Goal: Transaction & Acquisition: Purchase product/service

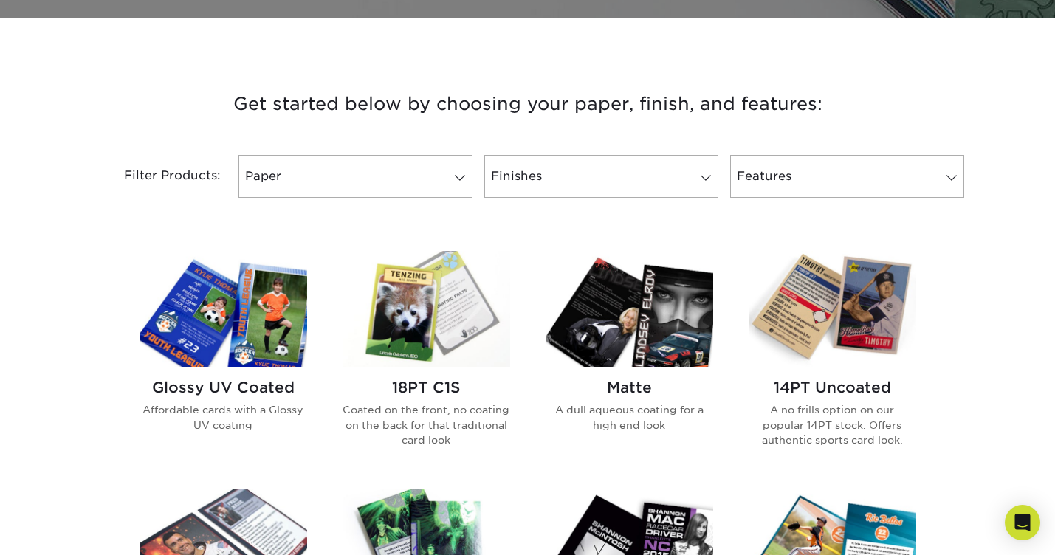
scroll to position [495, 0]
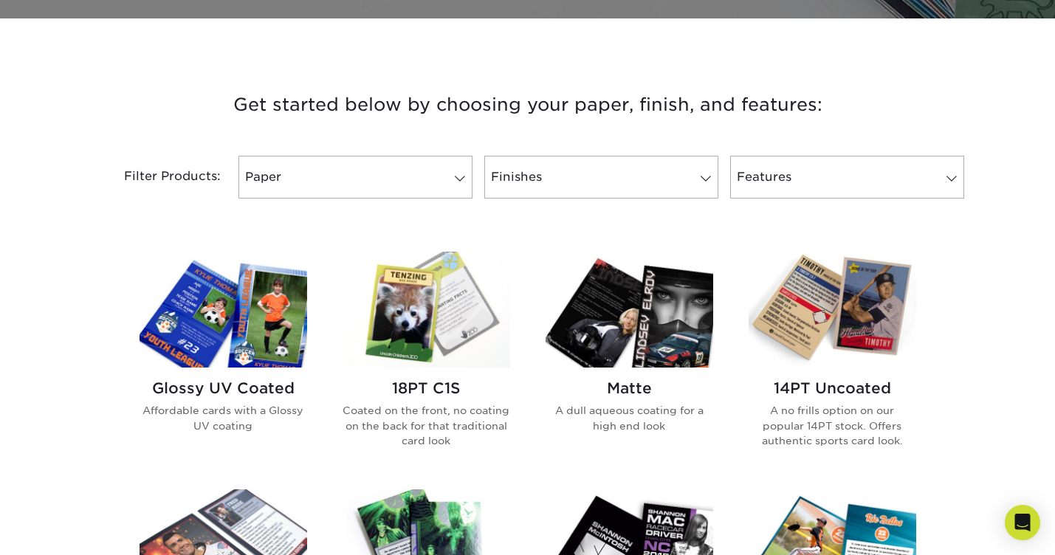
click at [217, 326] on img at bounding box center [224, 310] width 168 height 116
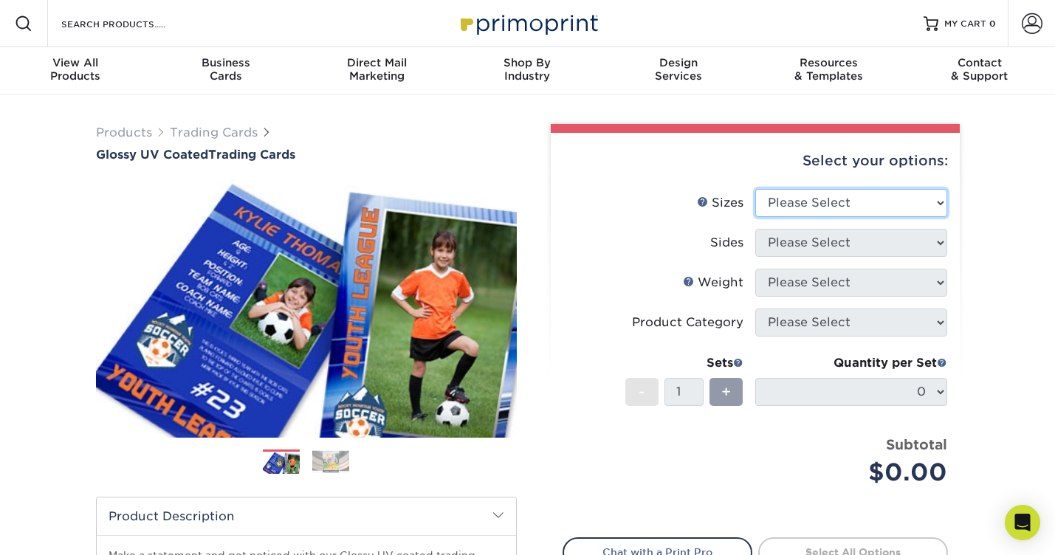
select select "2.50x3.50"
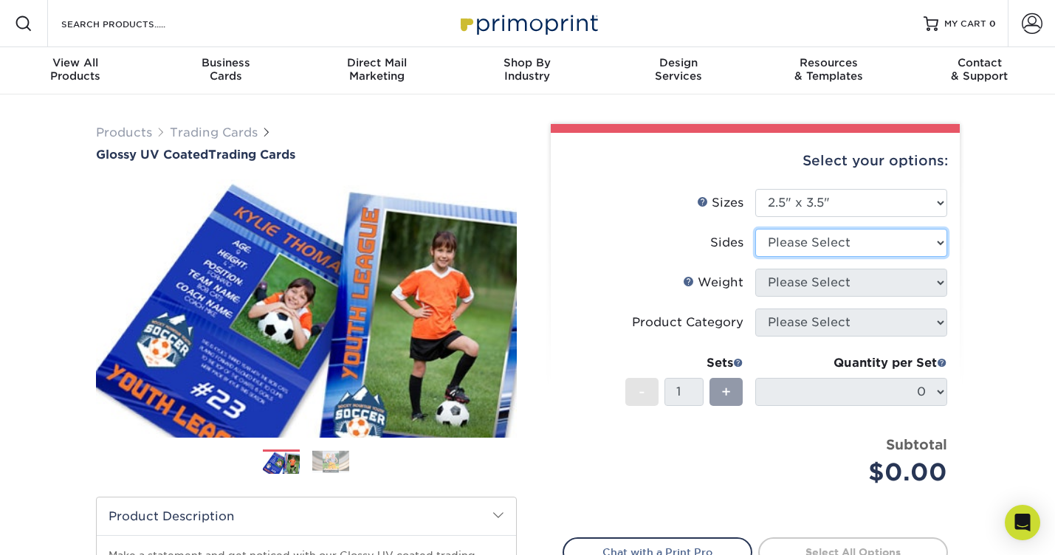
select select "13abbda7-1d64-4f25-8bb2-c179b224825d"
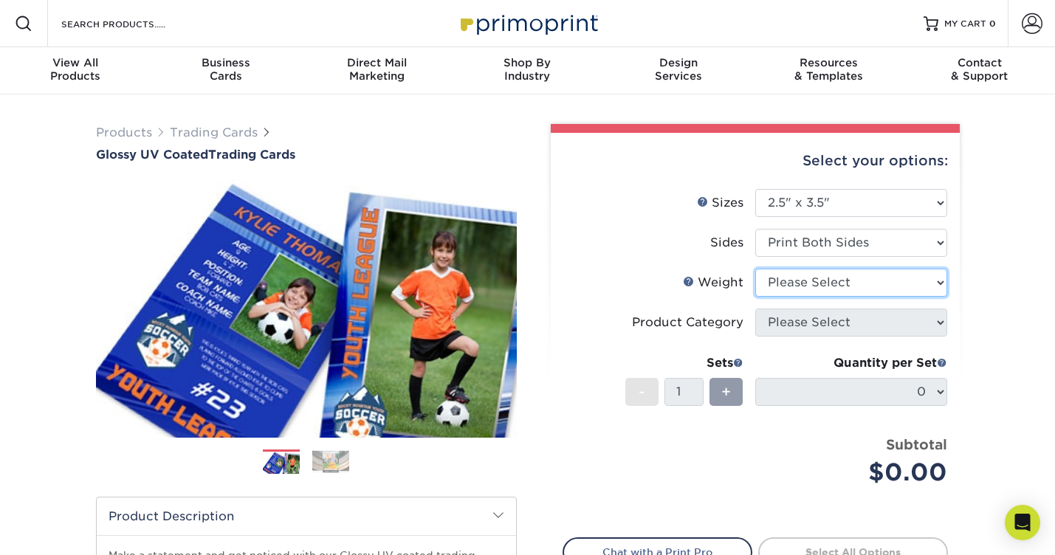
select select "16PT"
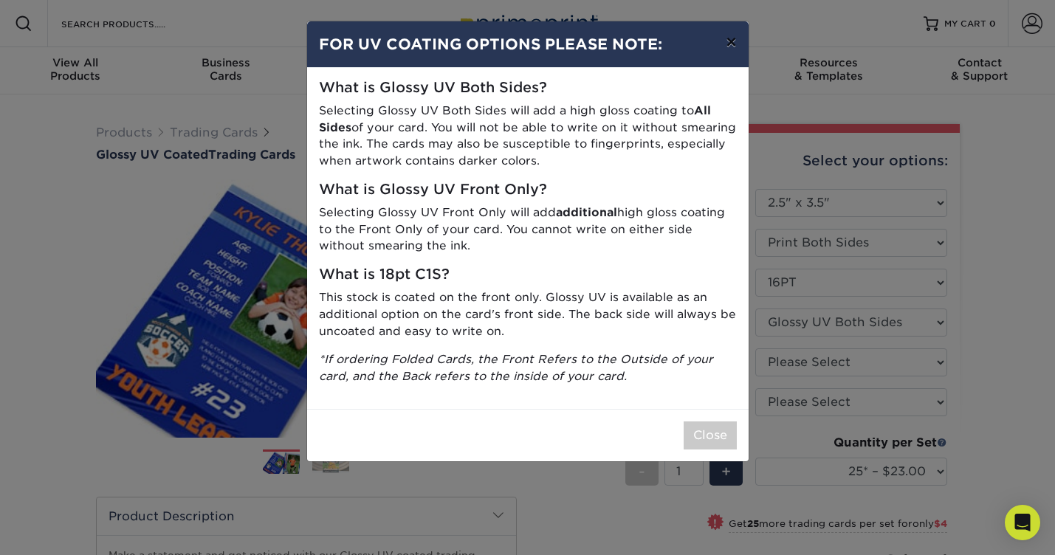
click at [726, 49] on button "×" at bounding box center [731, 41] width 34 height 41
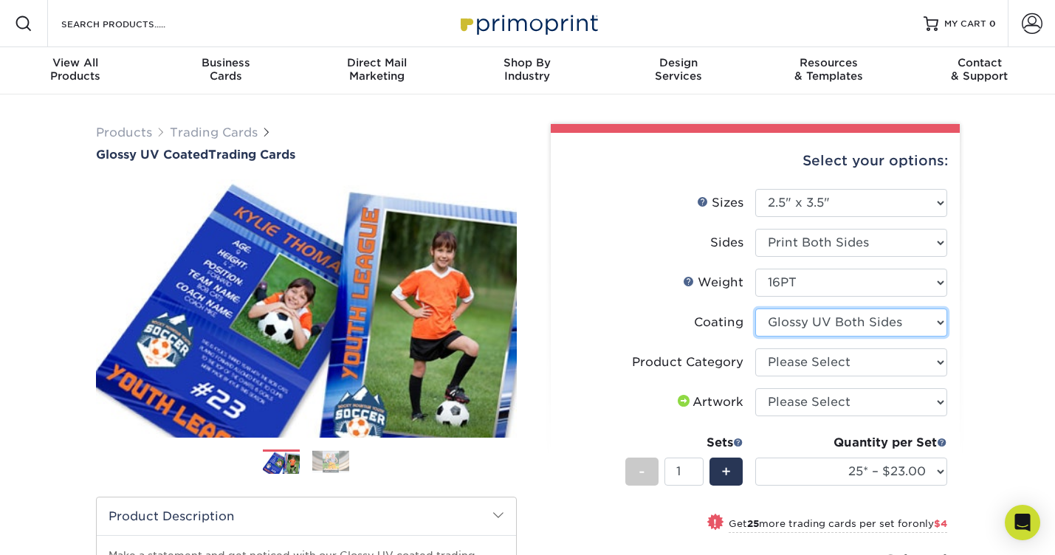
select select "1e8116af-acfc-44b1-83dc-8181aa338834"
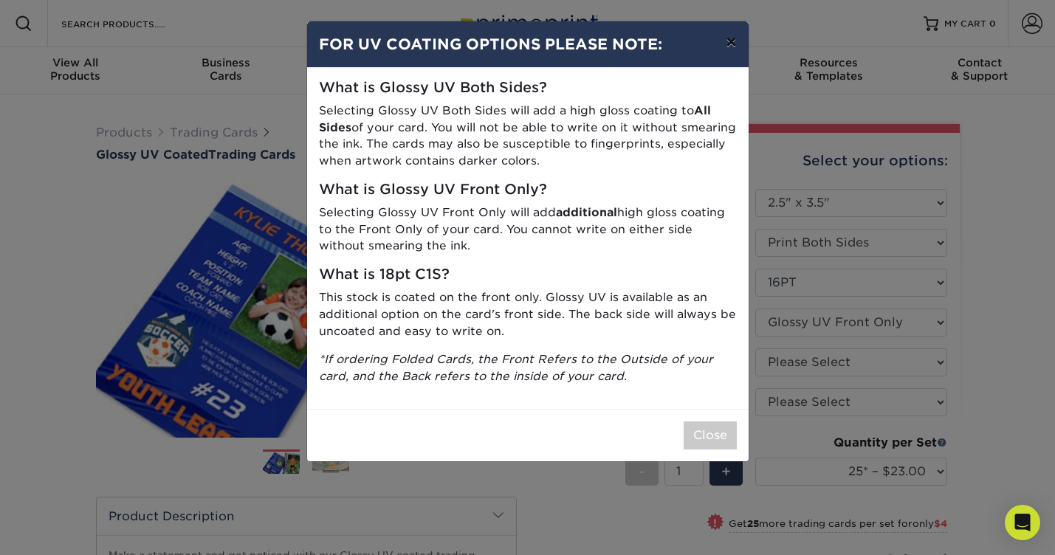
click at [729, 48] on button "×" at bounding box center [731, 41] width 34 height 41
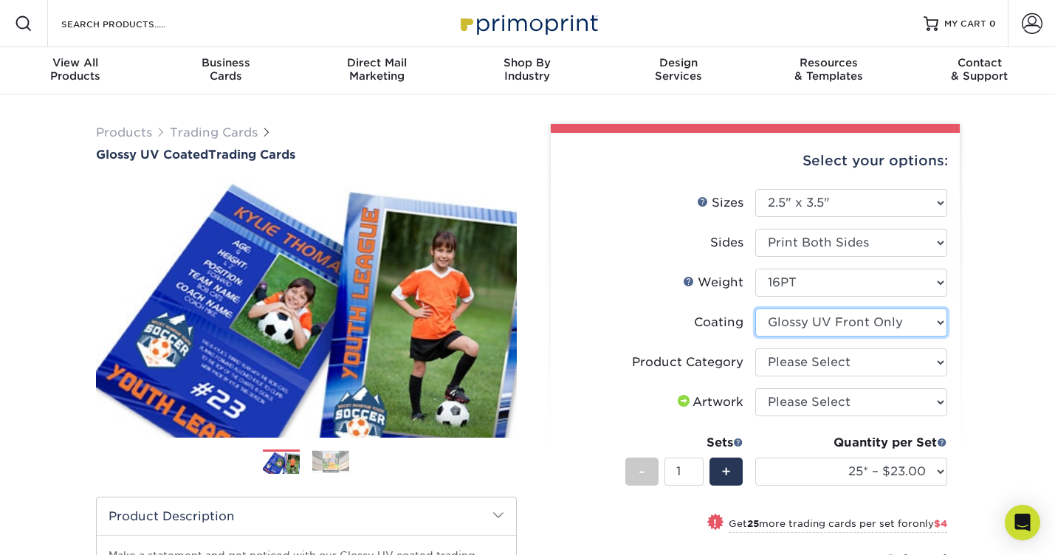
click at [930, 327] on select at bounding box center [851, 323] width 192 height 28
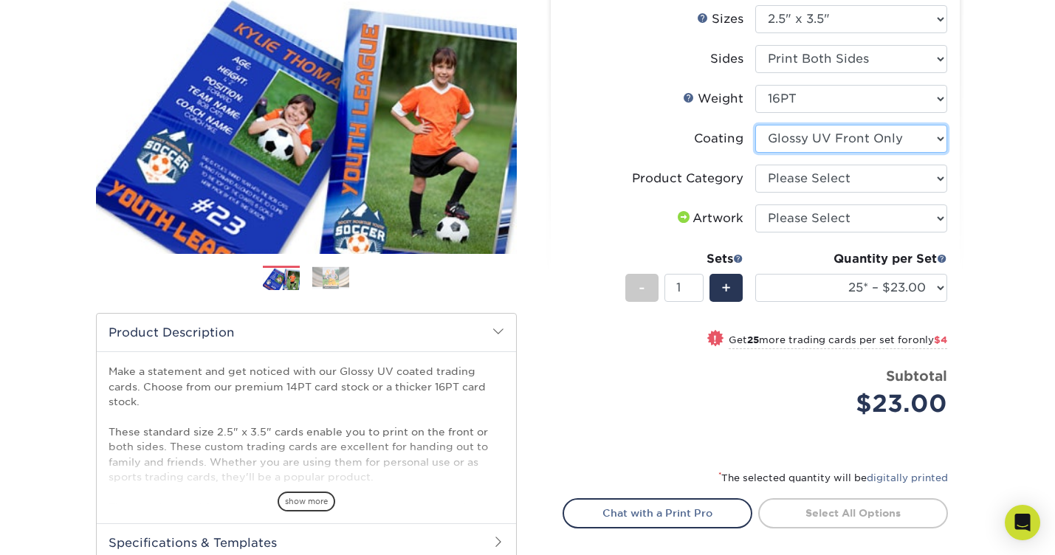
scroll to position [186, 0]
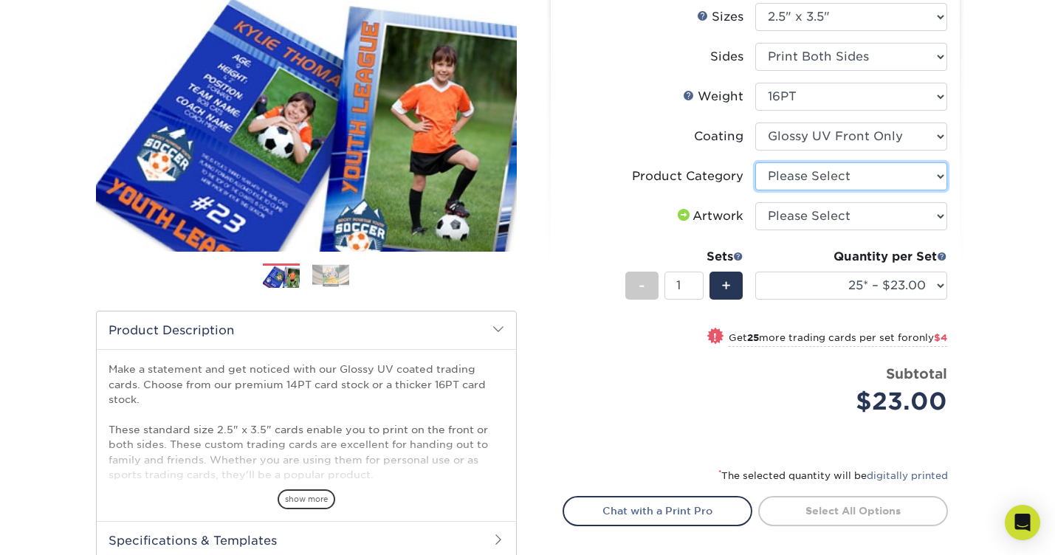
click at [894, 174] on select "Please Select Trading Cards" at bounding box center [851, 176] width 192 height 28
select select "c2f9bce9-36c2-409d-b101-c29d9d031e18"
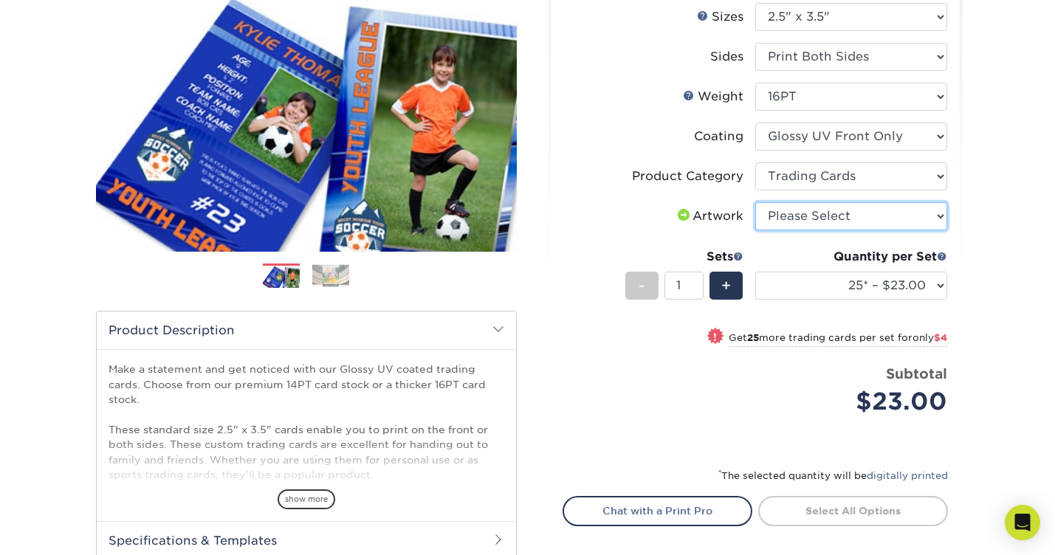
select select "upload"
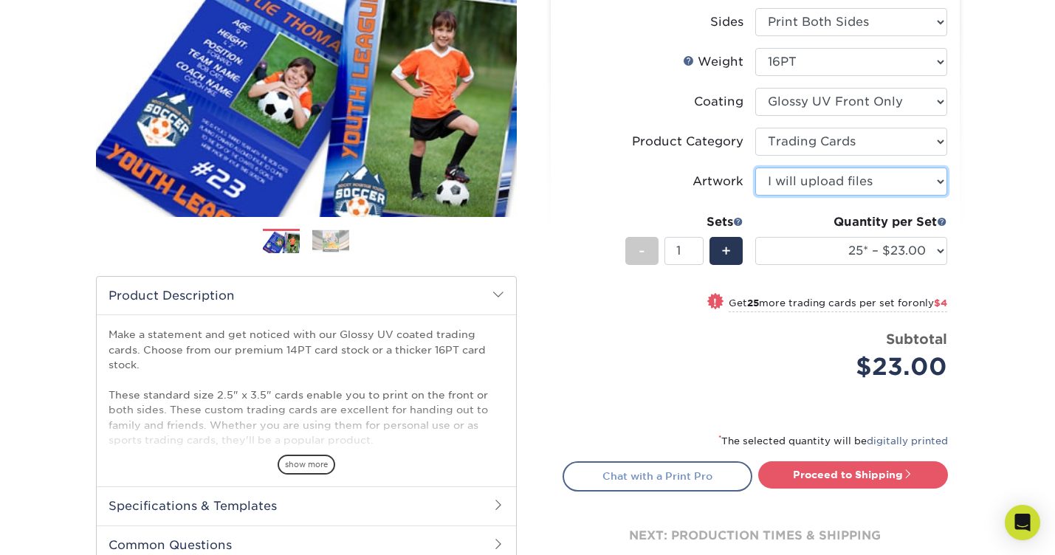
scroll to position [221, 0]
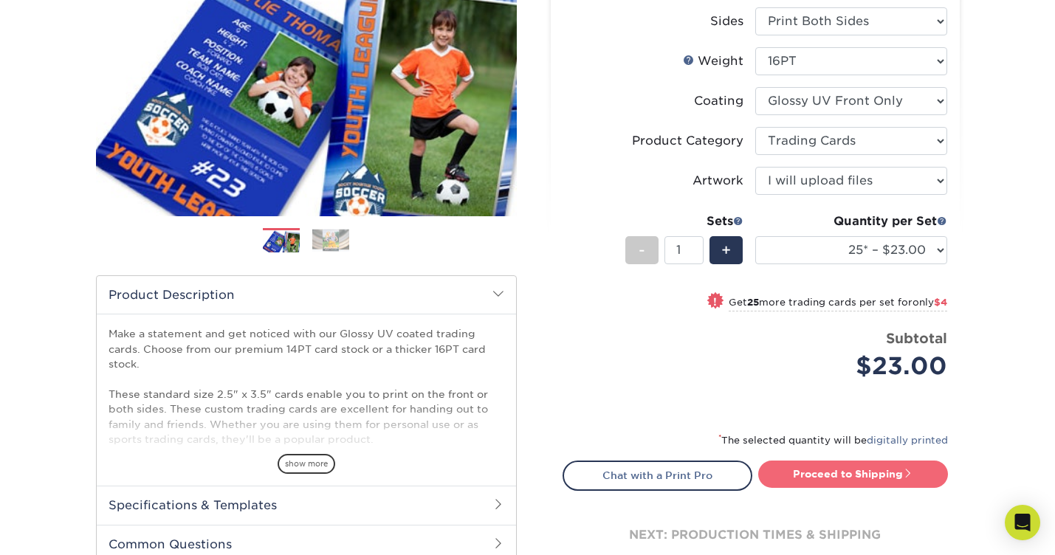
click at [788, 469] on link "Proceed to Shipping" at bounding box center [853, 474] width 190 height 27
type input "Set 1"
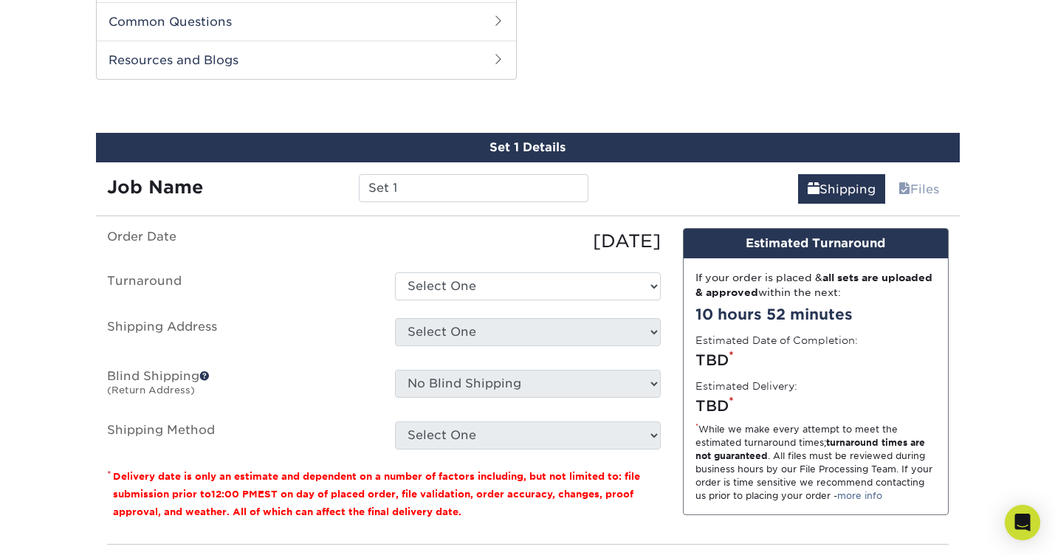
scroll to position [751, 0]
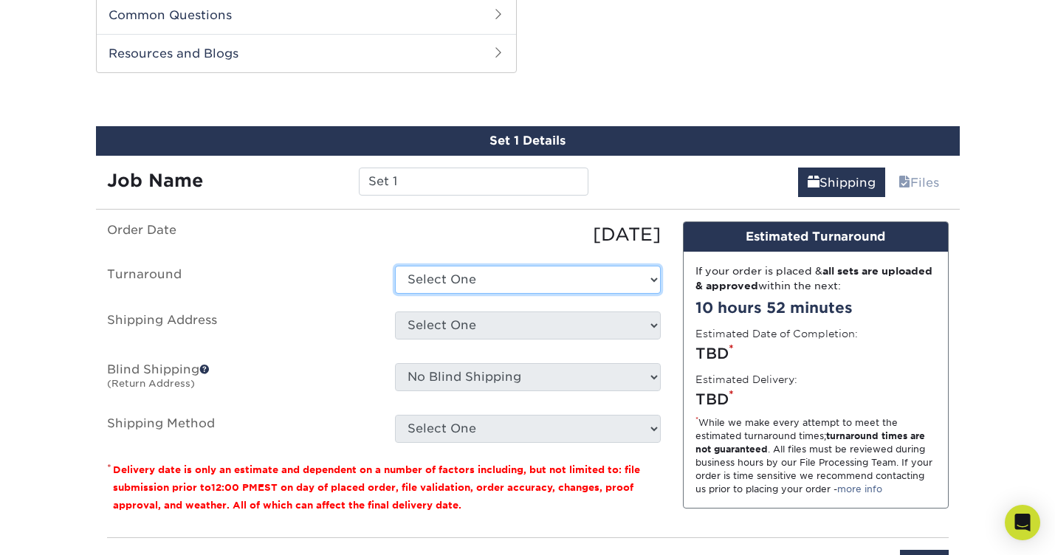
select select "ac3b1bdb-2926-4c35-955b-cb9418942a62"
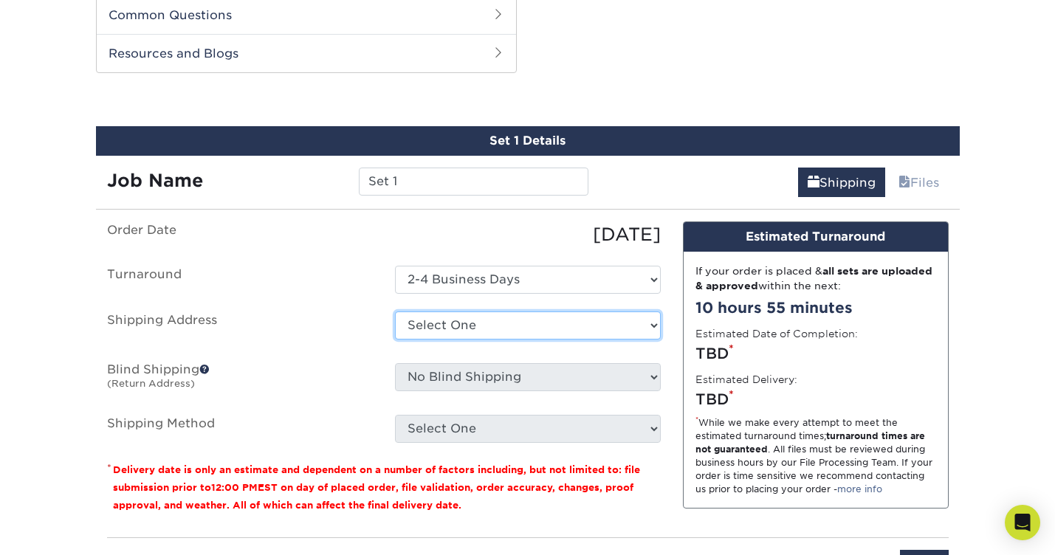
select select "newaddress"
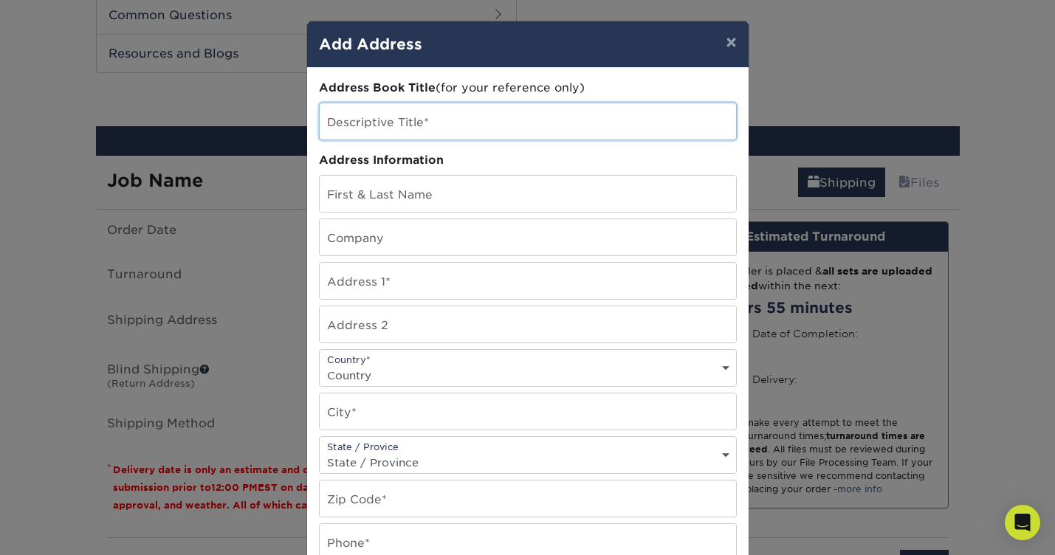
click at [553, 131] on input "text" at bounding box center [528, 121] width 416 height 36
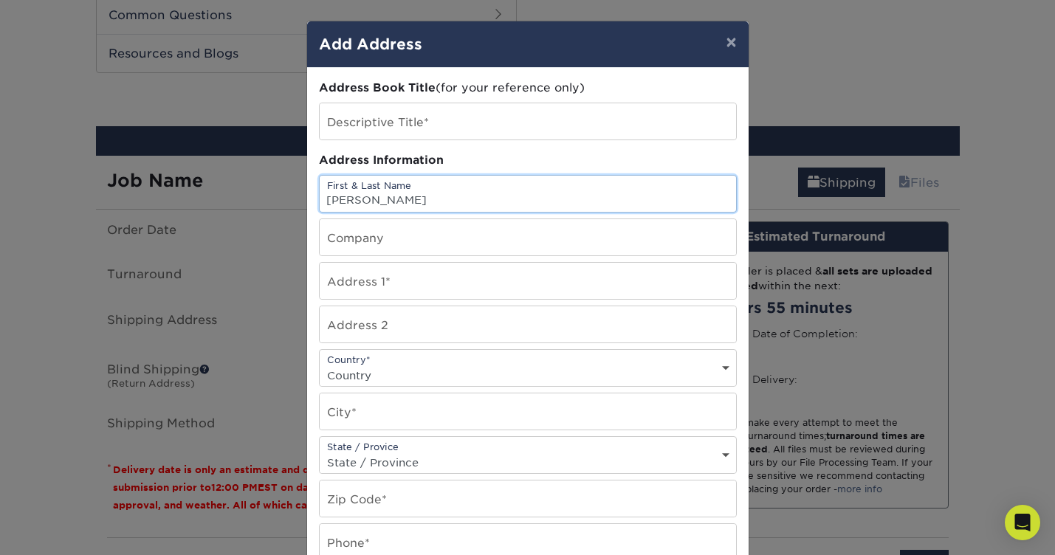
type input "Lacie Hollan"
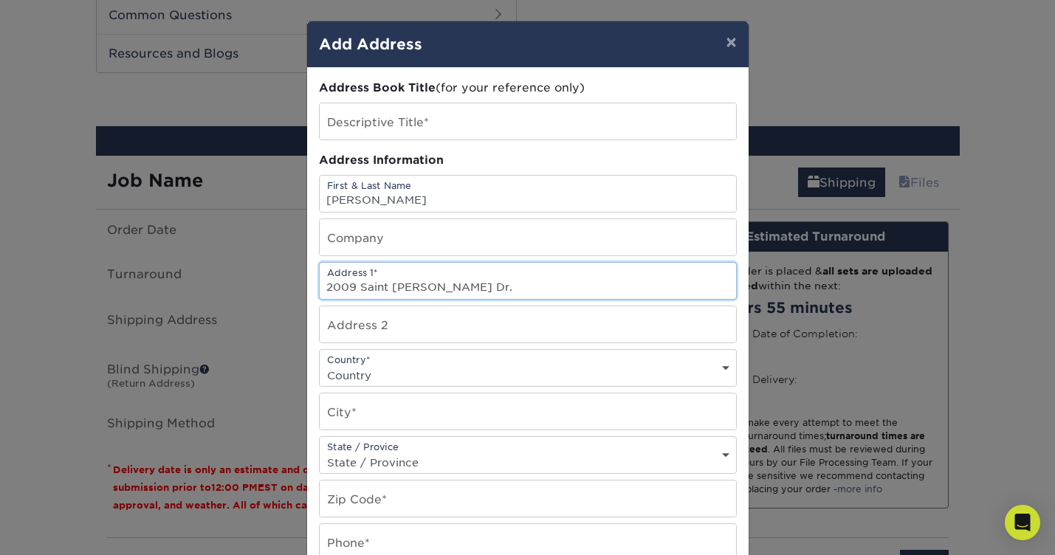
type input "2009 Saint Charles Dr."
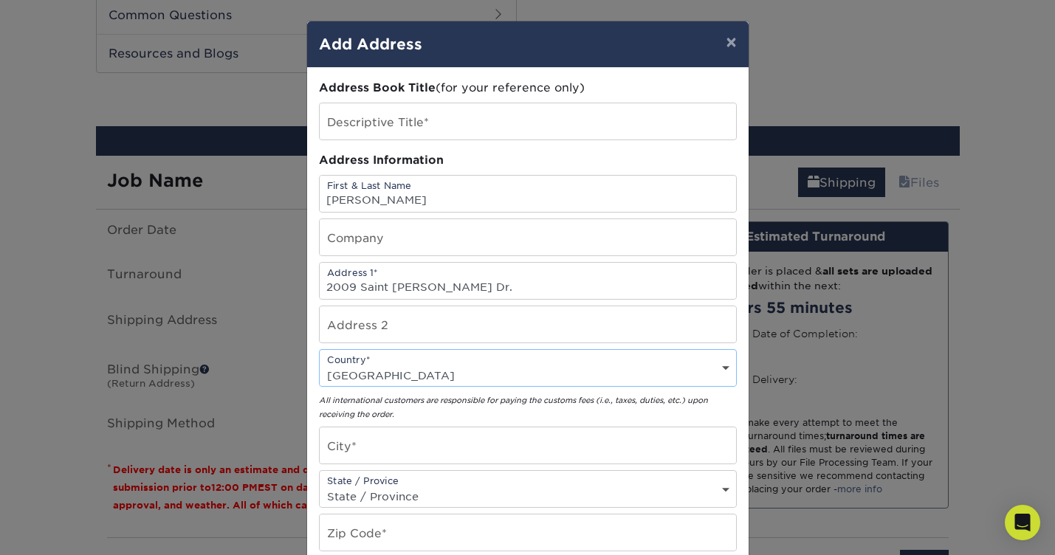
select select "US"
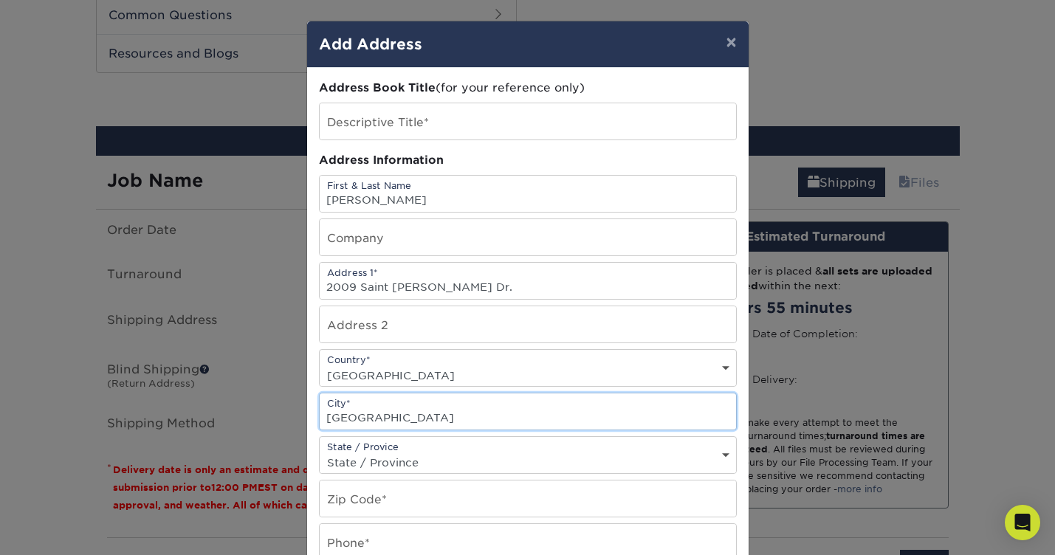
type input "Portland"
select select "TX"
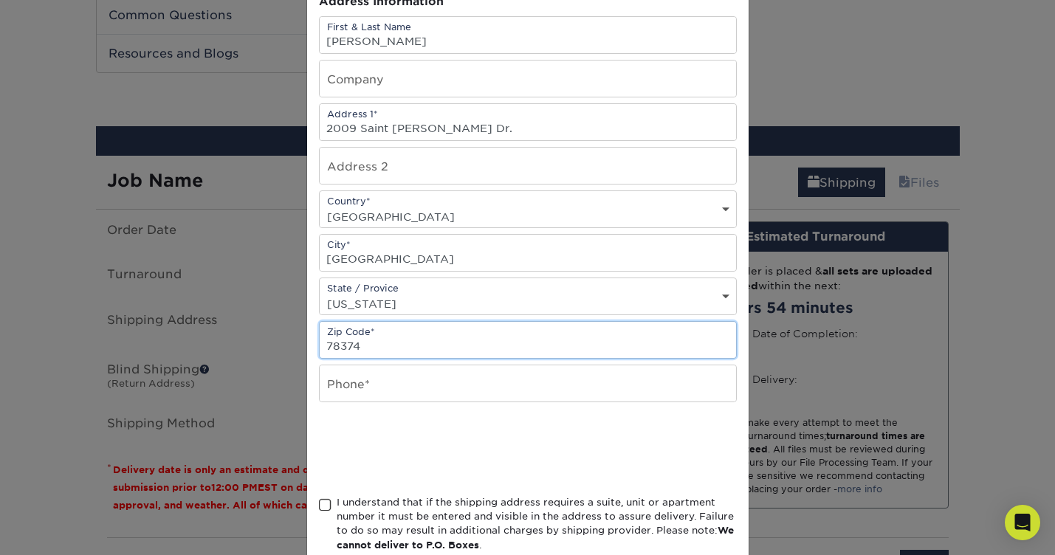
scroll to position [160, 0]
type input "78374"
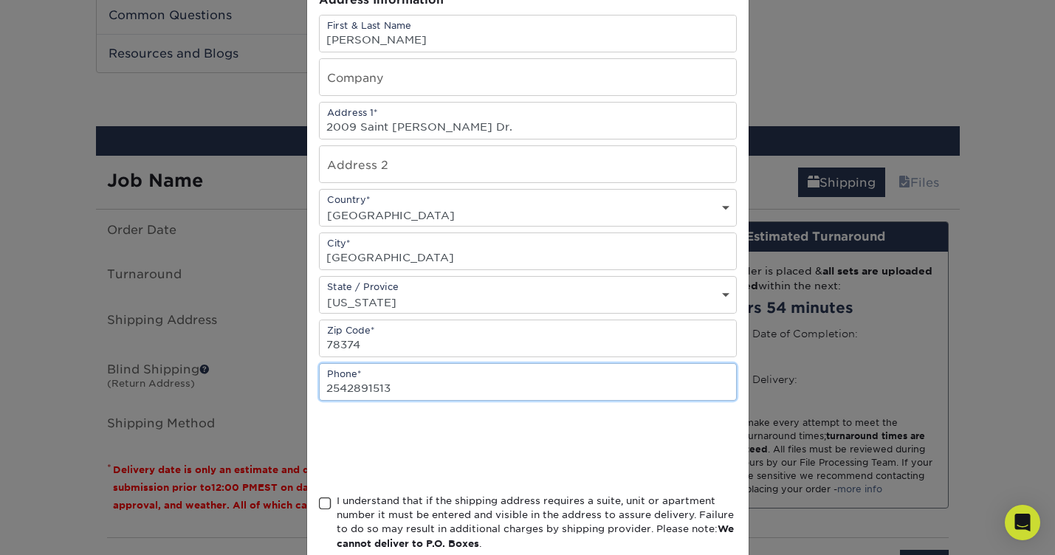
type input "2542891513"
click at [609, 444] on div at bounding box center [528, 448] width 418 height 58
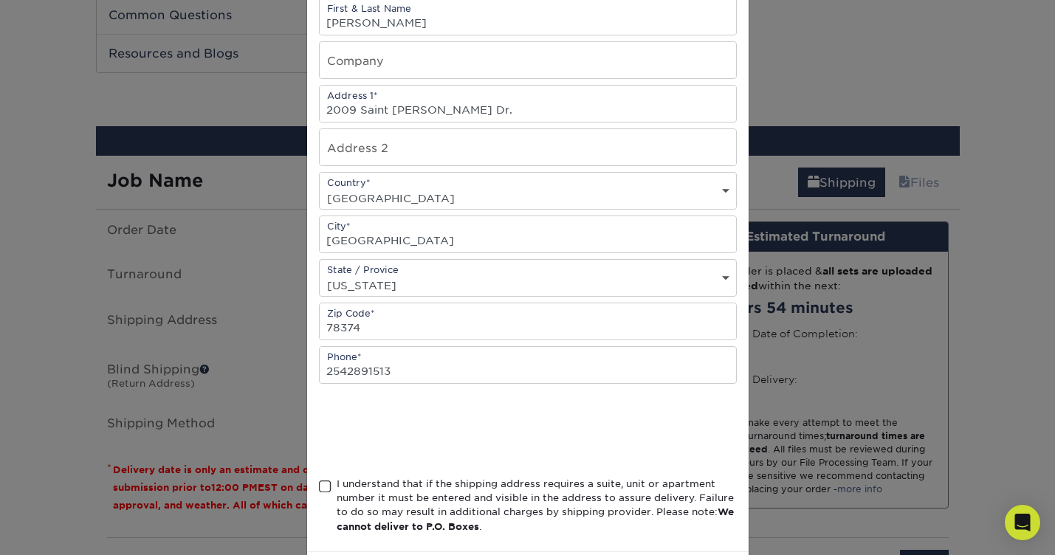
scroll to position [182, 0]
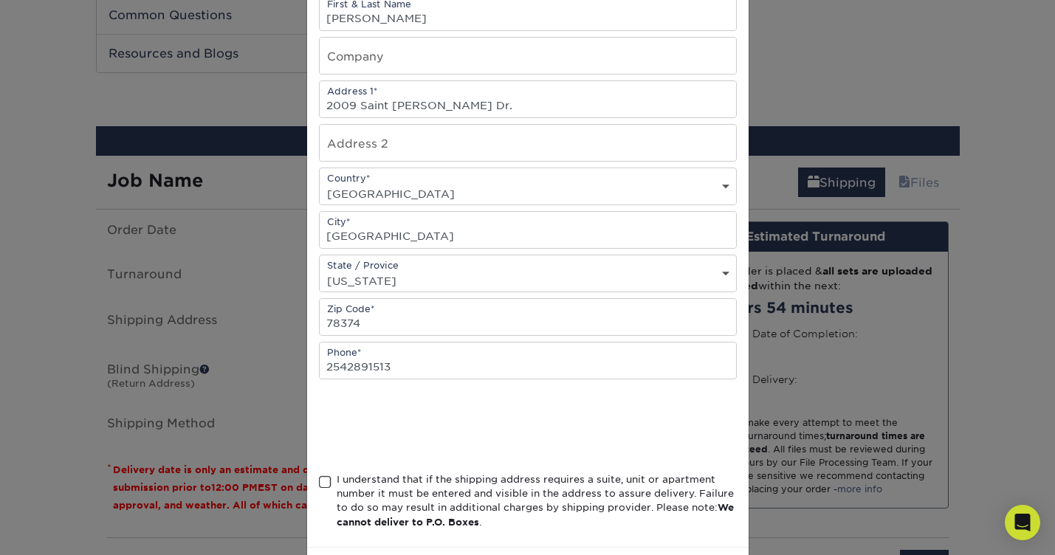
click at [326, 489] on span at bounding box center [325, 482] width 13 height 14
click at [0, 0] on input "I understand that if the shipping address requires a suite, unit or apartment n…" at bounding box center [0, 0] width 0 height 0
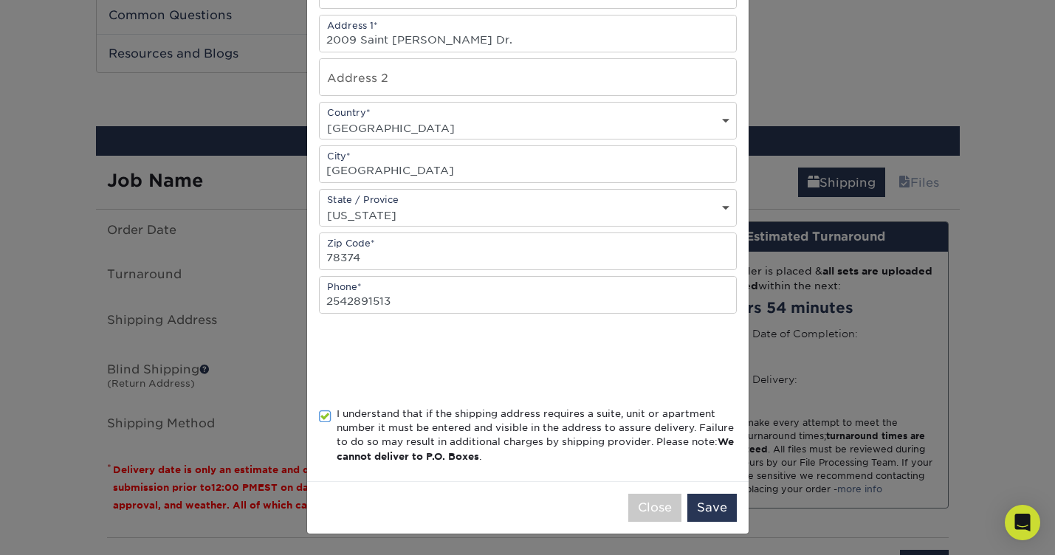
scroll to position [251, 0]
click at [709, 504] on button "Save" at bounding box center [711, 508] width 49 height 28
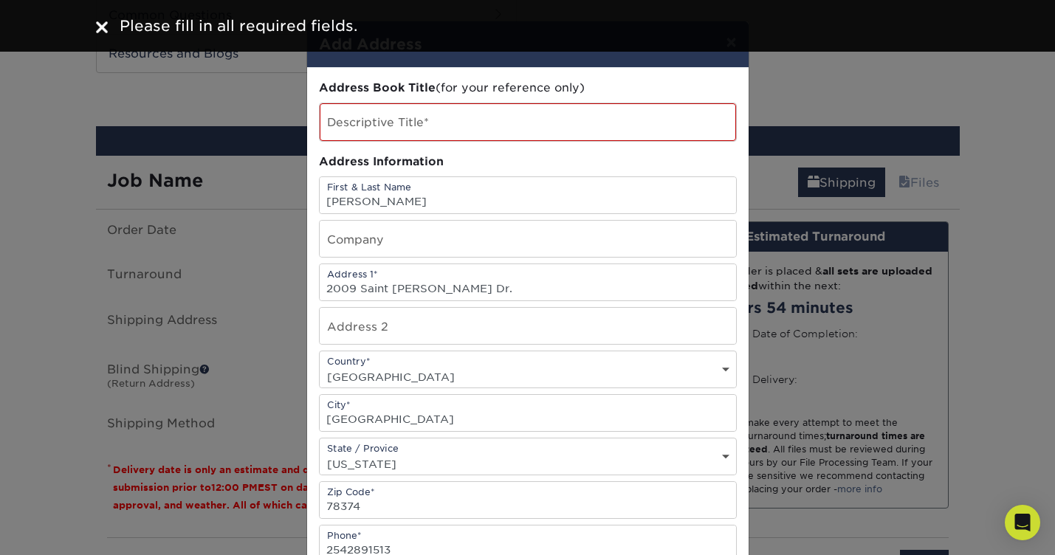
scroll to position [0, 0]
click at [536, 114] on input "text" at bounding box center [528, 122] width 416 height 38
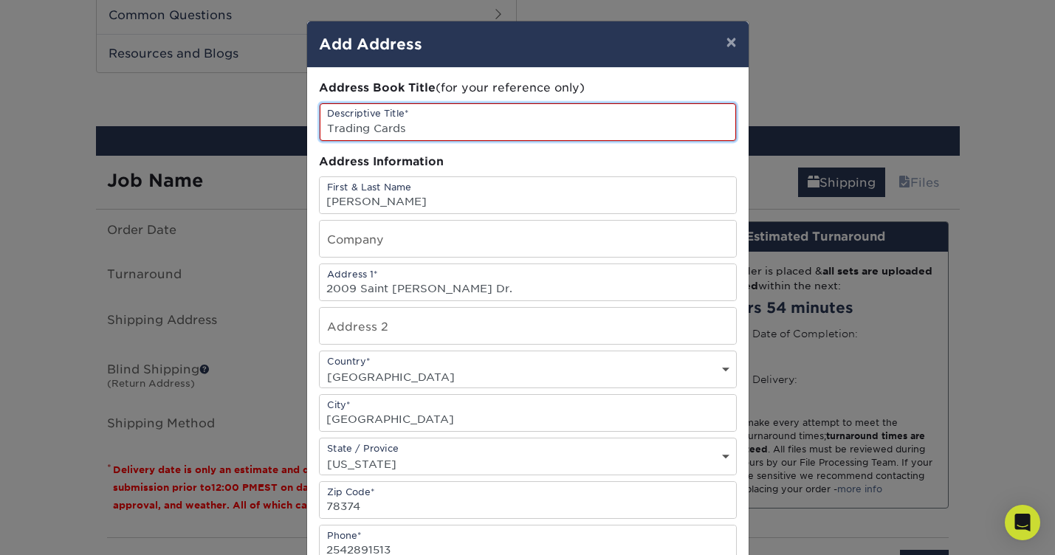
type input "Trading Cards"
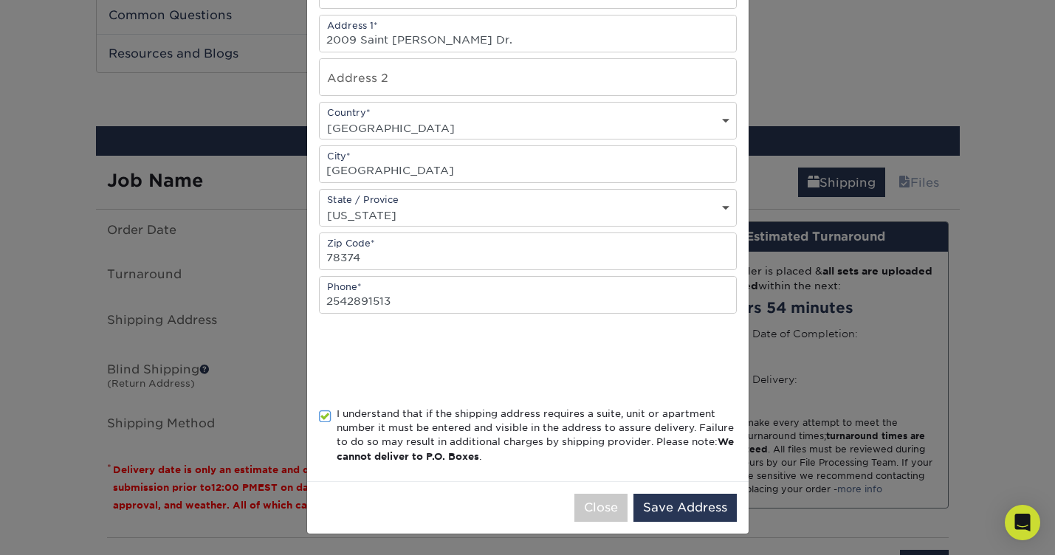
scroll to position [252, 0]
click at [657, 503] on button "Save Address" at bounding box center [684, 508] width 103 height 28
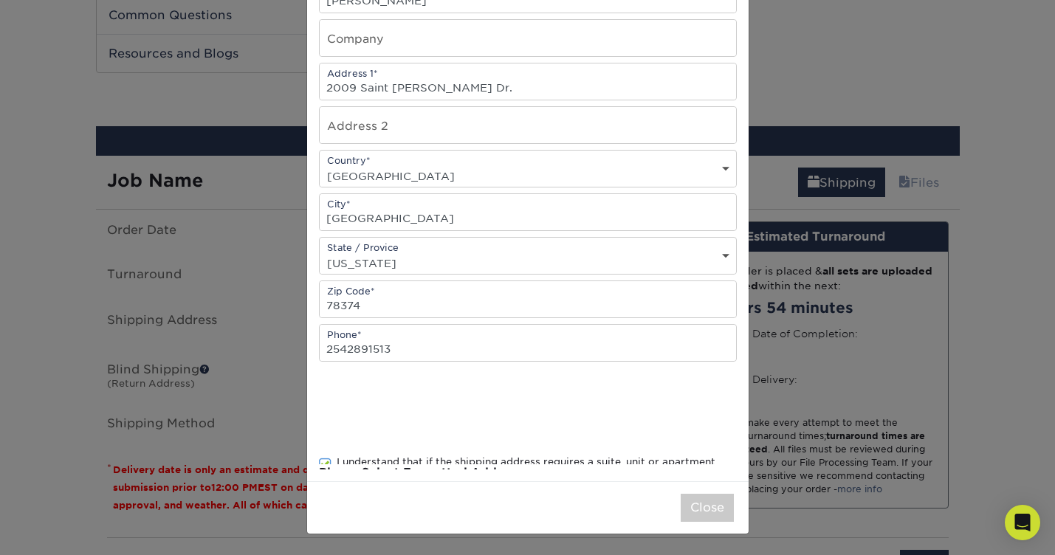
scroll to position [0, 0]
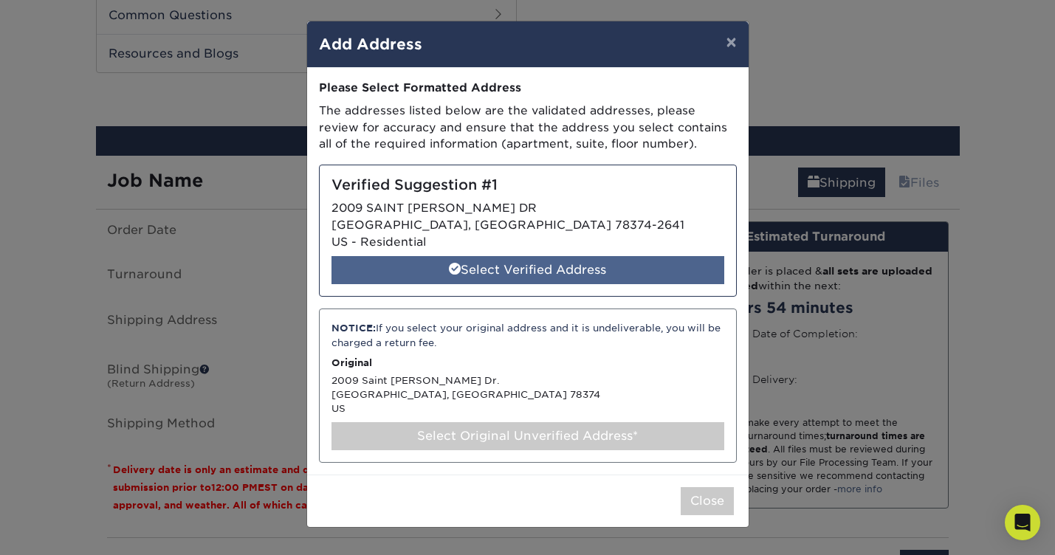
click at [568, 265] on div "Select Verified Address" at bounding box center [527, 270] width 393 height 28
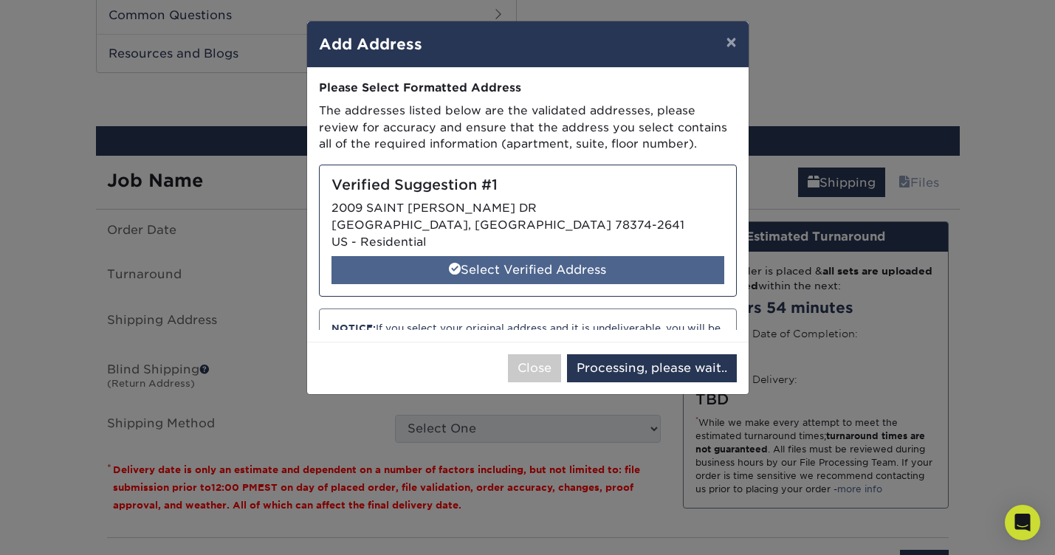
select select "285764"
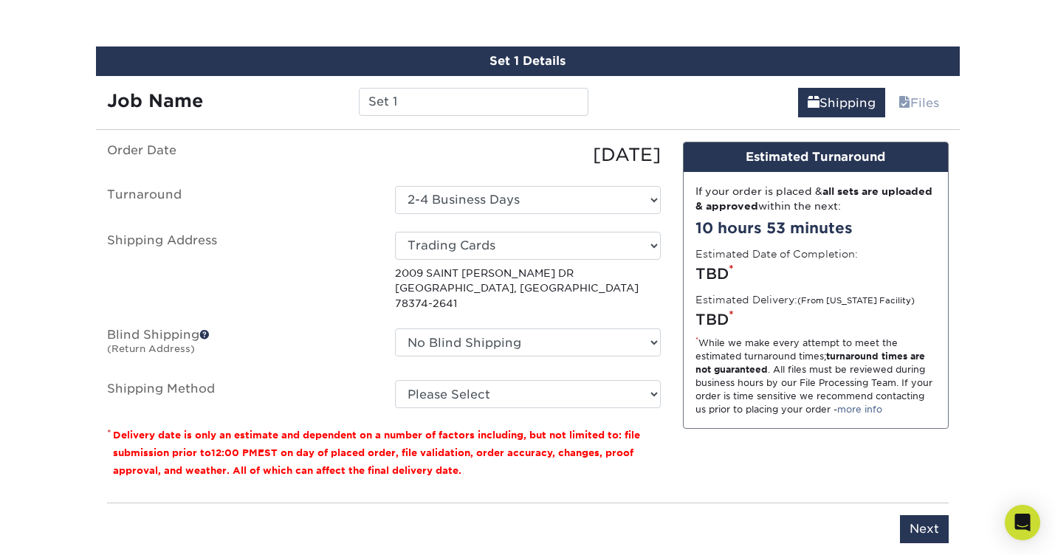
scroll to position [848, 0]
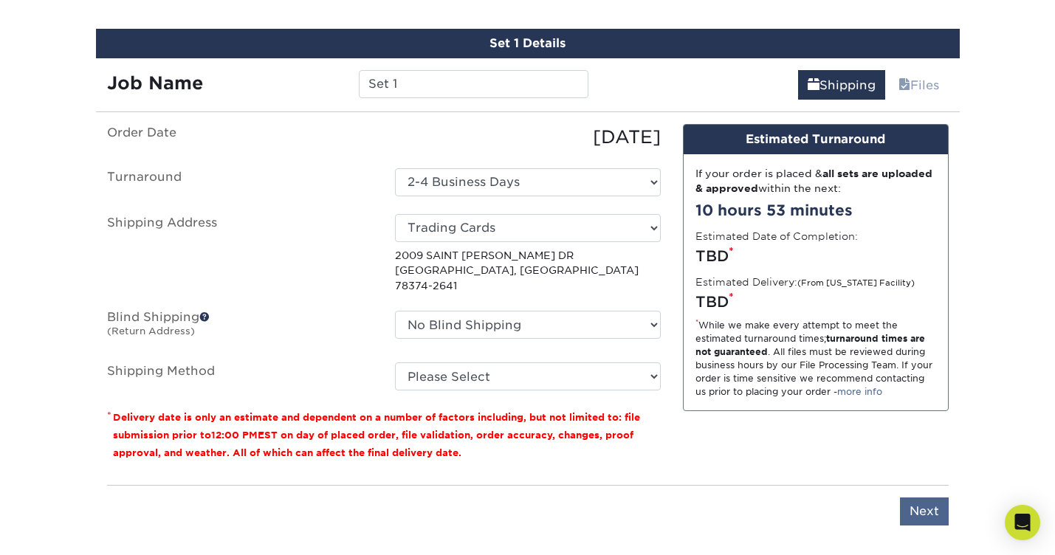
click at [903, 498] on input "Next" at bounding box center [924, 512] width 49 height 28
type input "Next"
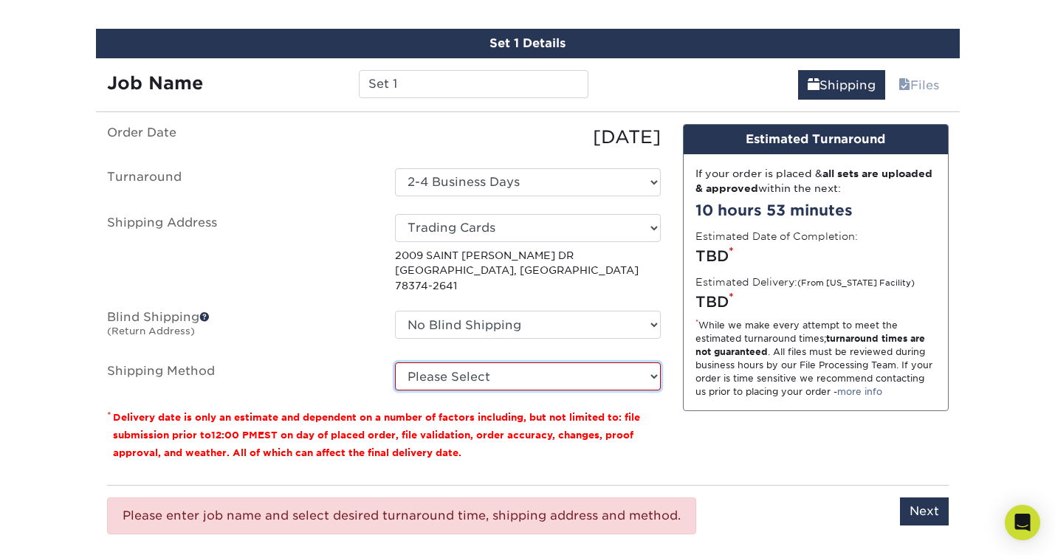
select select "03"
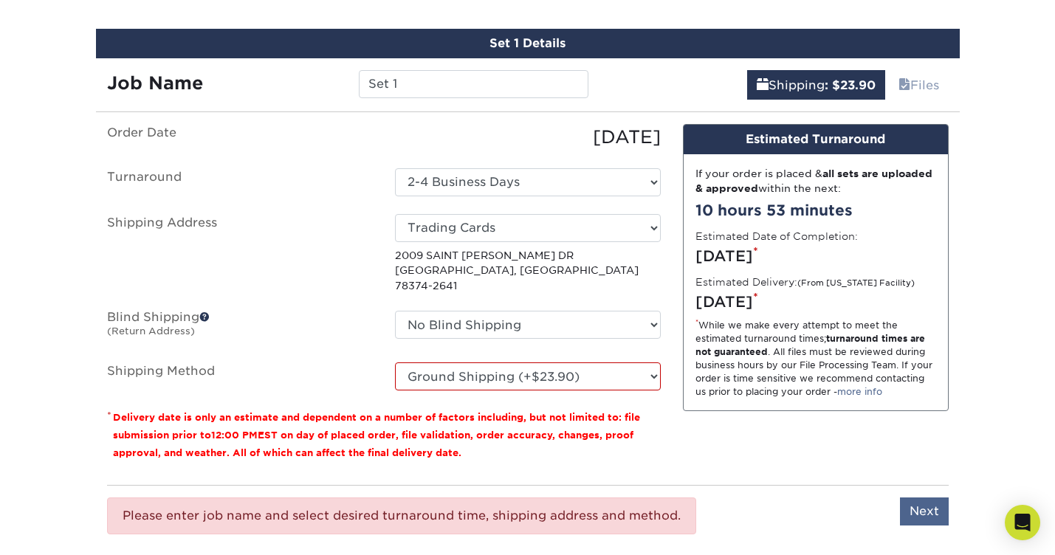
click at [916, 498] on input "Next" at bounding box center [924, 512] width 49 height 28
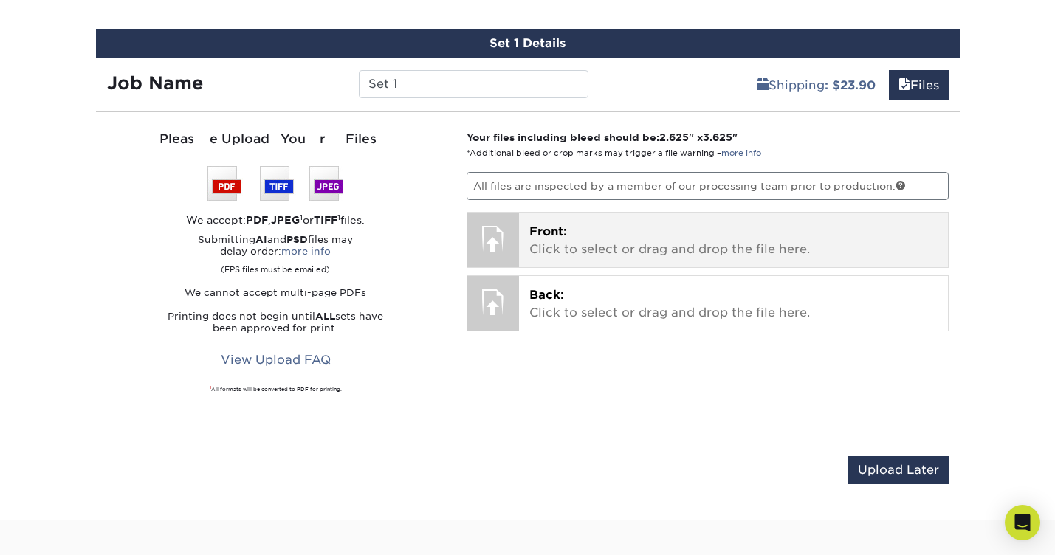
click at [683, 249] on p "Front: Click to select or drag and drop the file here." at bounding box center [733, 240] width 408 height 35
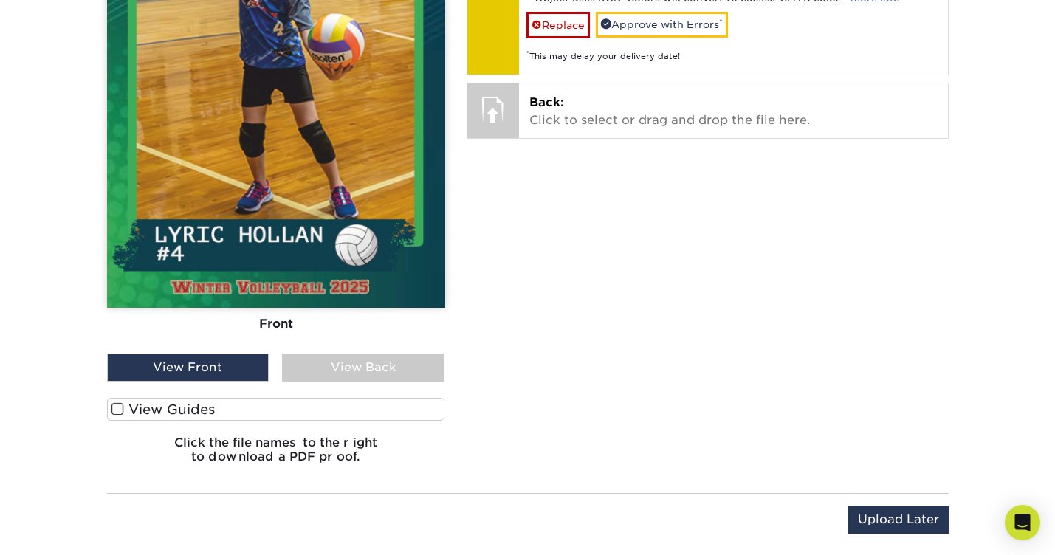
scroll to position [1136, 0]
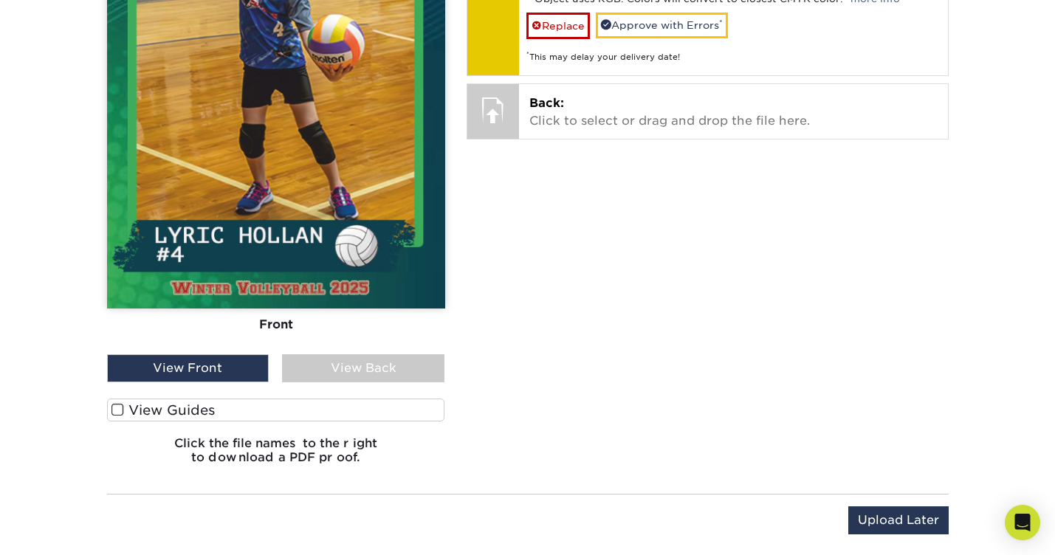
click at [120, 415] on span at bounding box center [117, 410] width 13 height 14
click at [0, 0] on input "View Guides" at bounding box center [0, 0] width 0 height 0
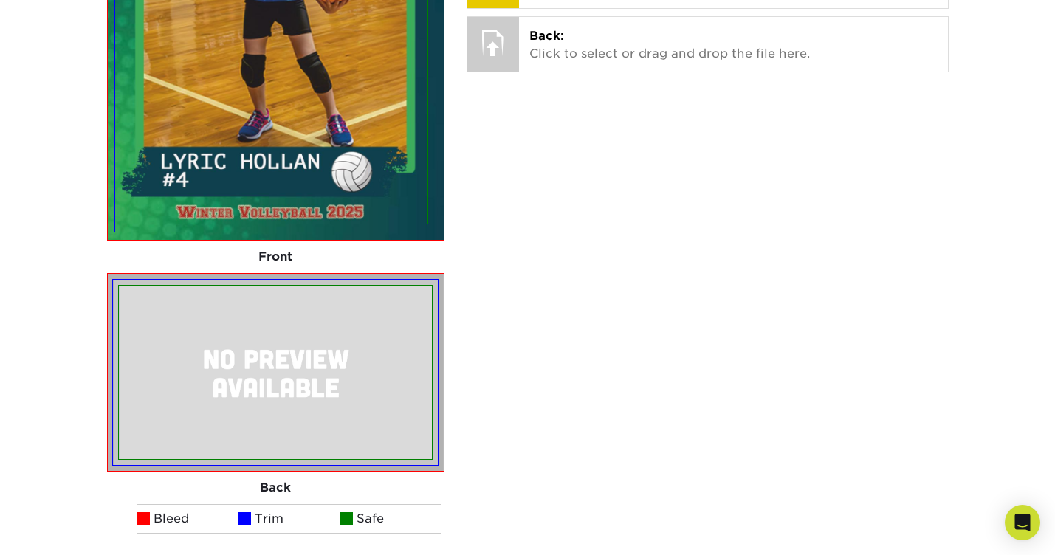
scroll to position [1192, 0]
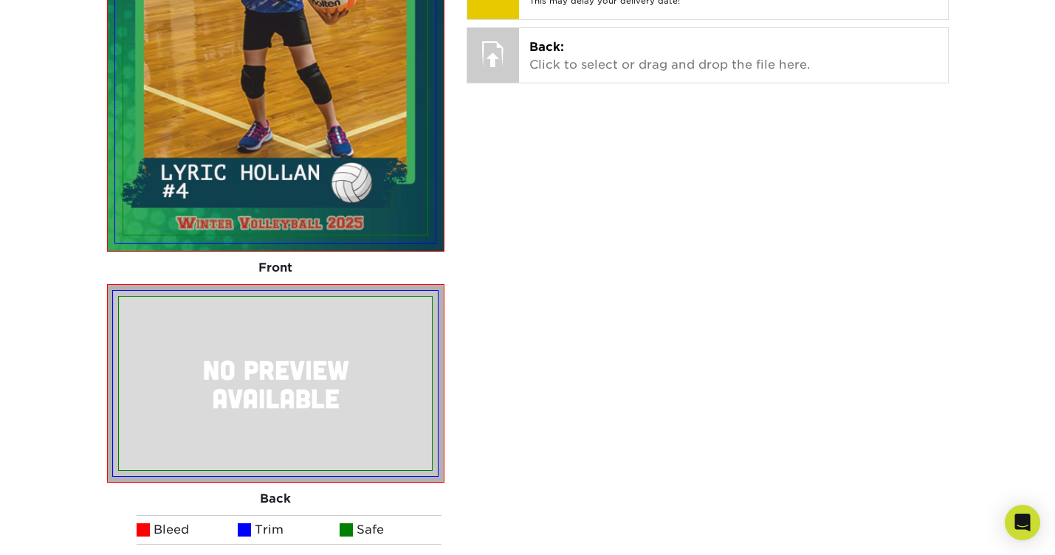
click at [253, 219] on img at bounding box center [275, 19] width 304 height 432
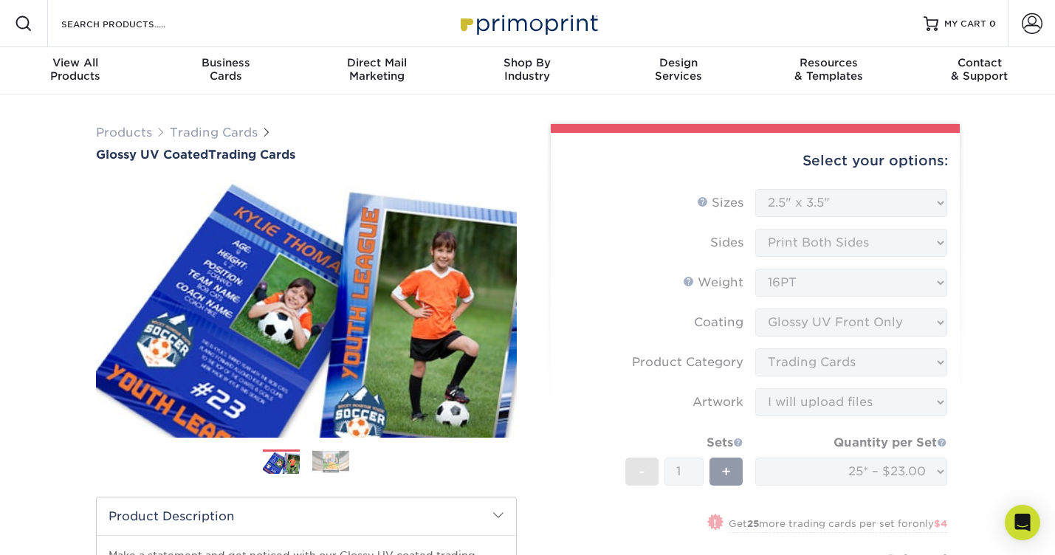
scroll to position [0, 0]
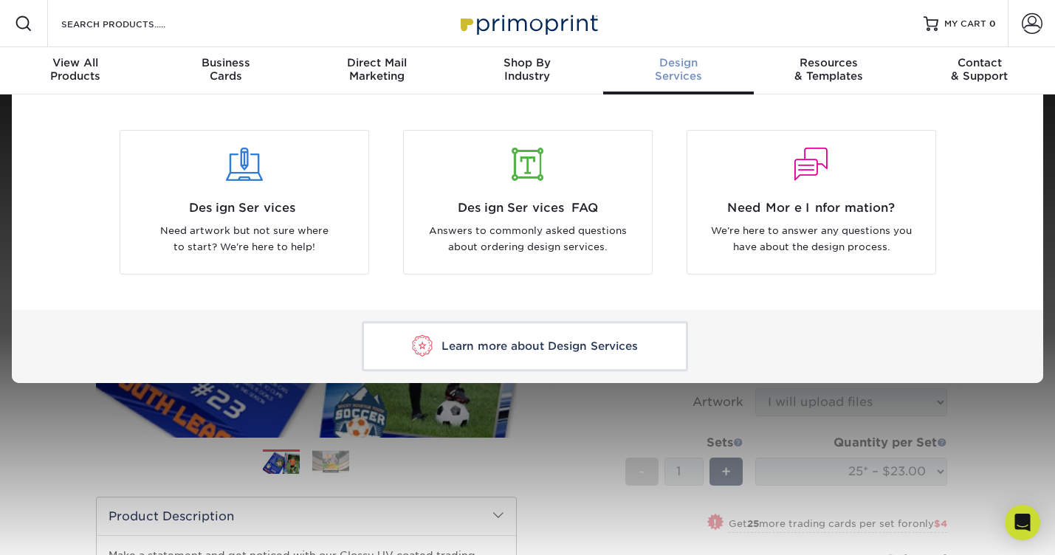
click at [703, 80] on div "Design Services" at bounding box center [678, 69] width 151 height 27
